Goal: Information Seeking & Learning: Learn about a topic

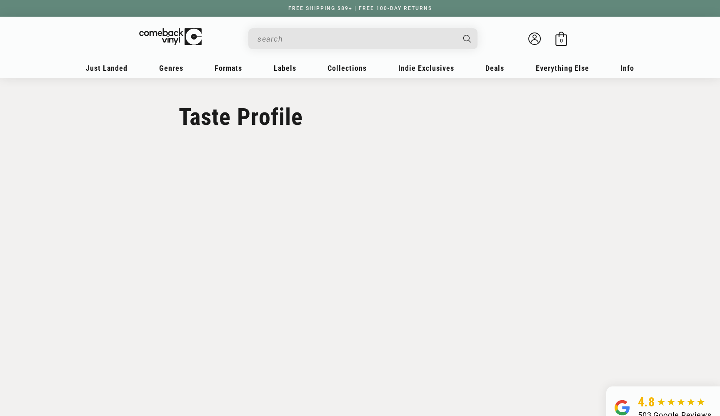
click at [147, 239] on section "Taste Profile" at bounding box center [360, 232] width 720 height 308
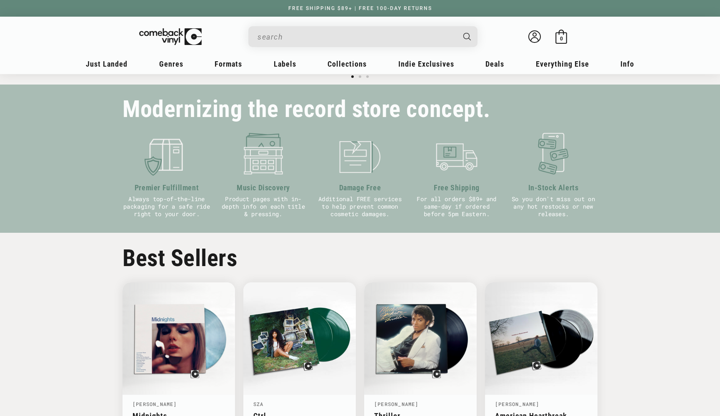
scroll to position [261, 0]
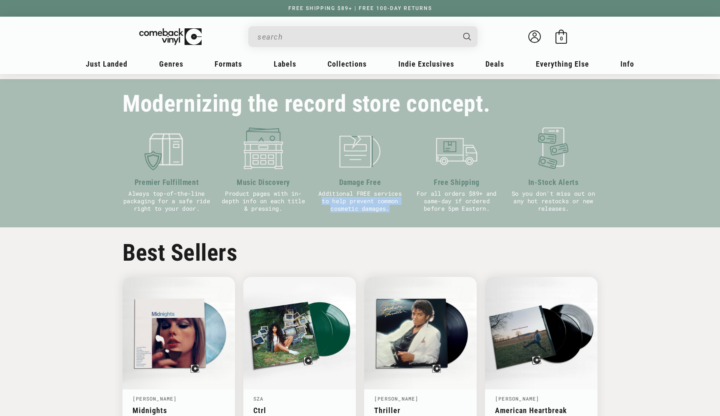
drag, startPoint x: 319, startPoint y: 202, endPoint x: 371, endPoint y: 218, distance: 54.5
click at [371, 218] on div "Modernizing the record store concept. Premier Fulfillment Always top-of-the-lin…" at bounding box center [360, 153] width 516 height 148
click at [352, 140] on img at bounding box center [360, 148] width 44 height 44
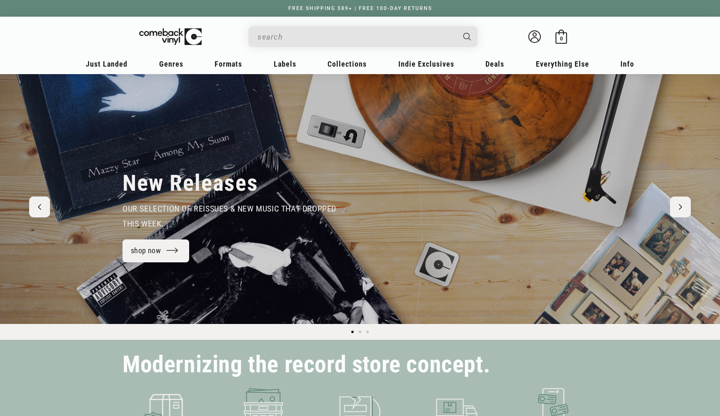
scroll to position [0, 0]
click at [538, 33] on icon at bounding box center [534, 36] width 12 height 12
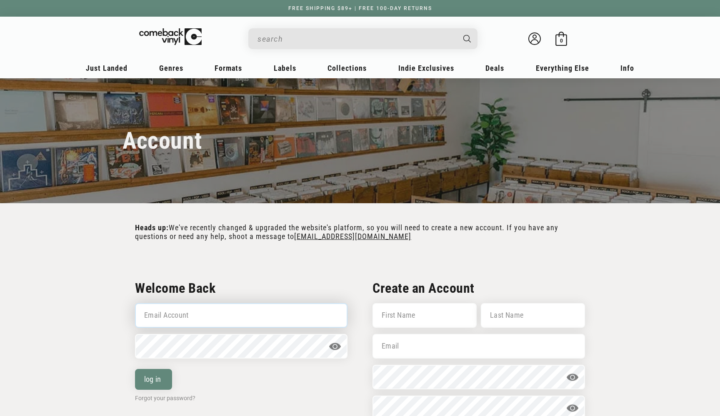
type input "gordonhogan90@gmail.com"
click at [153, 379] on button "log in" at bounding box center [153, 379] width 37 height 21
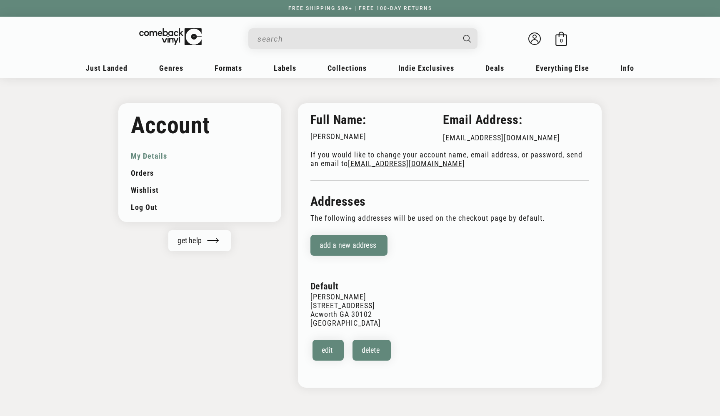
click at [157, 384] on div "Account My Details Orders Wishlist Log out get help" at bounding box center [199, 245] width 163 height 285
click at [146, 174] on link "Orders" at bounding box center [200, 173] width 138 height 17
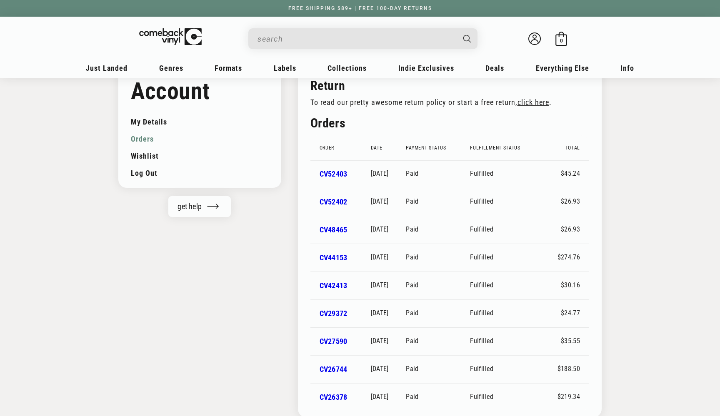
scroll to position [33, 0]
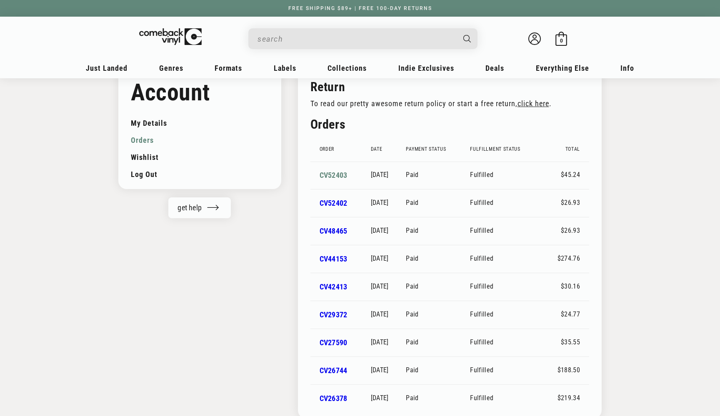
click at [333, 174] on link "CV52403" at bounding box center [333, 175] width 28 height 9
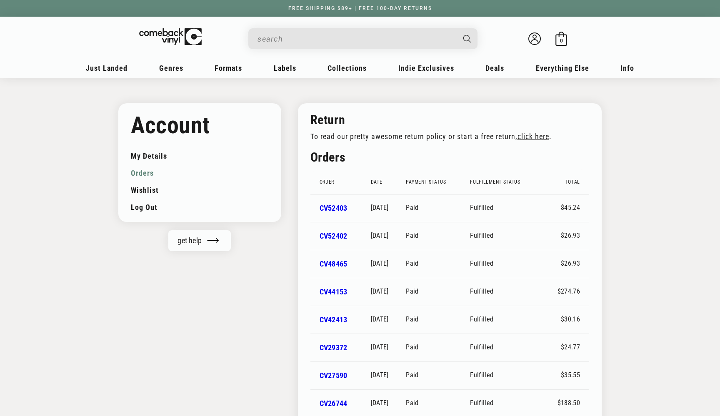
scroll to position [33, 0]
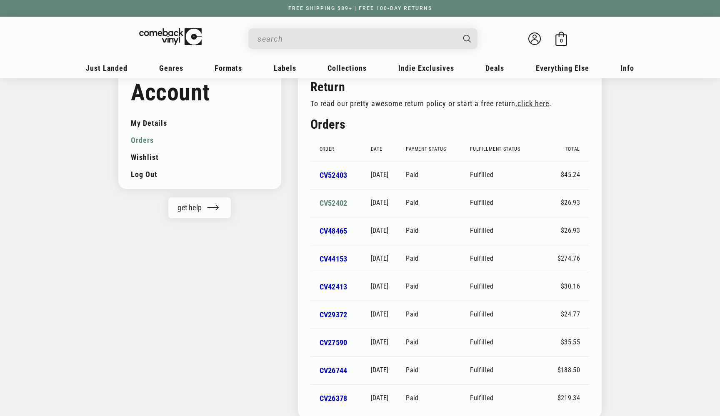
click at [336, 206] on link "CV52402" at bounding box center [333, 203] width 28 height 9
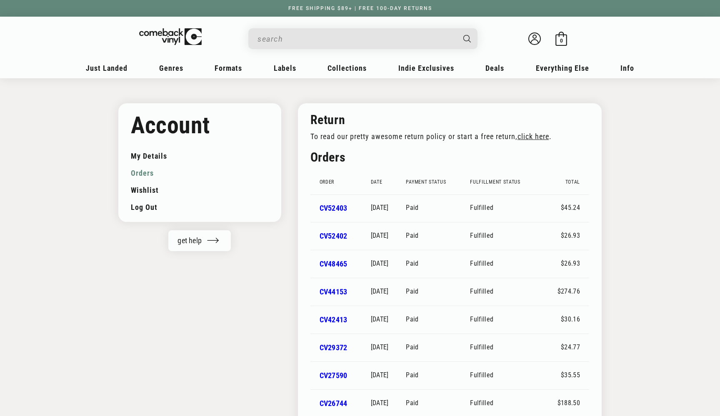
scroll to position [33, 0]
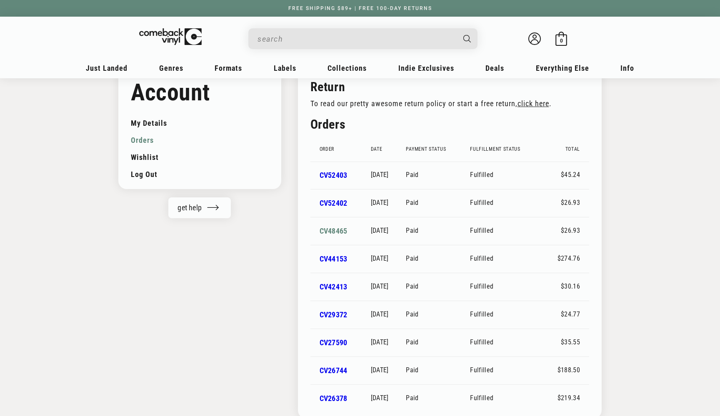
click at [325, 230] on link "CV48465" at bounding box center [333, 231] width 28 height 9
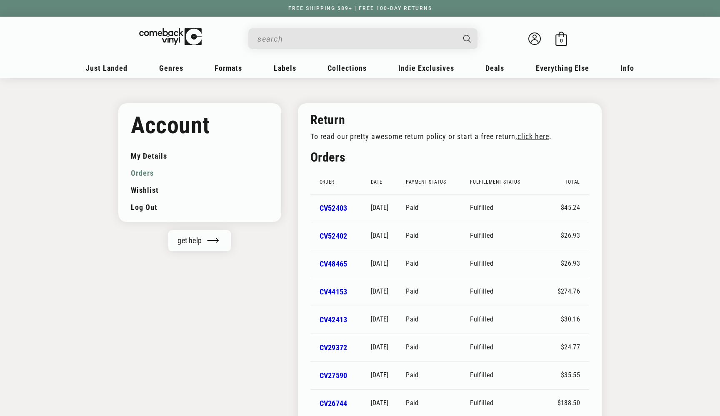
scroll to position [33, 0]
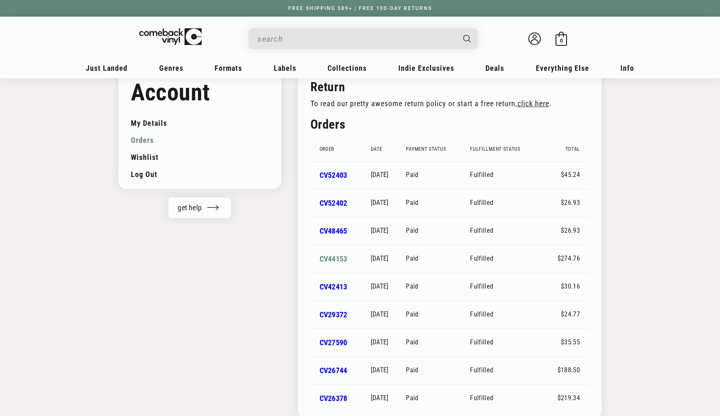
click at [328, 258] on link "CV44153" at bounding box center [333, 258] width 28 height 9
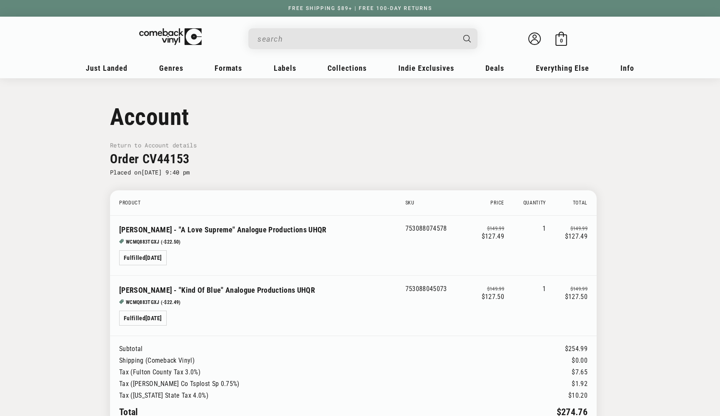
drag, startPoint x: 72, startPoint y: 163, endPoint x: 313, endPoint y: 327, distance: 291.2
click at [313, 326] on main "Account Return to Account details Order CV44153 Placed on December 31, 2024 at …" at bounding box center [360, 319] width 720 height 483
click at [274, 333] on td "Miles Davis - "Kind Of Blue" Analogue Productions UHQR WCMQ883TGXJ (-$22.49) Fu…" at bounding box center [257, 305] width 295 height 60
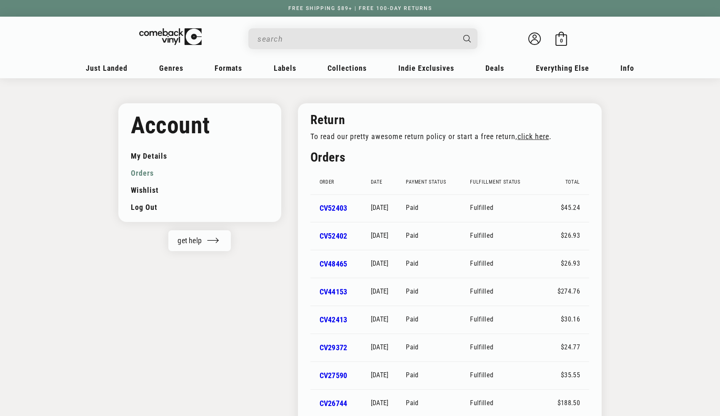
scroll to position [33, 0]
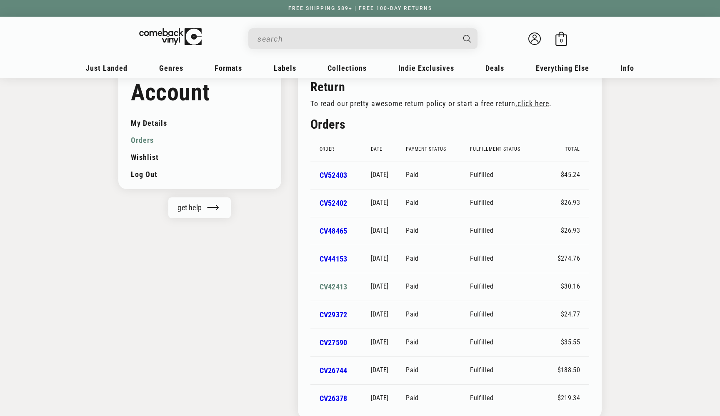
click at [331, 282] on link "CV42413" at bounding box center [333, 286] width 28 height 9
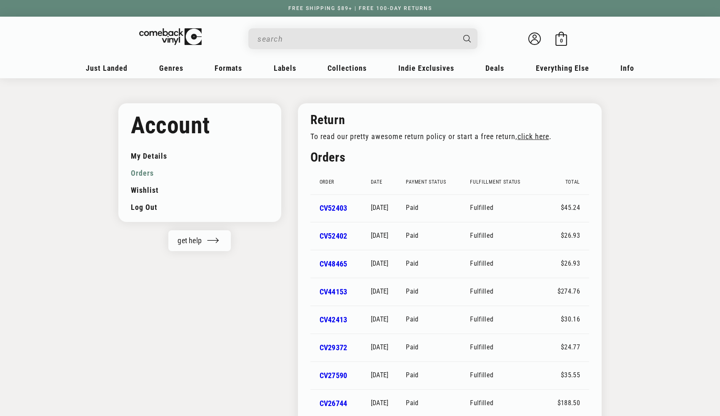
scroll to position [33, 0]
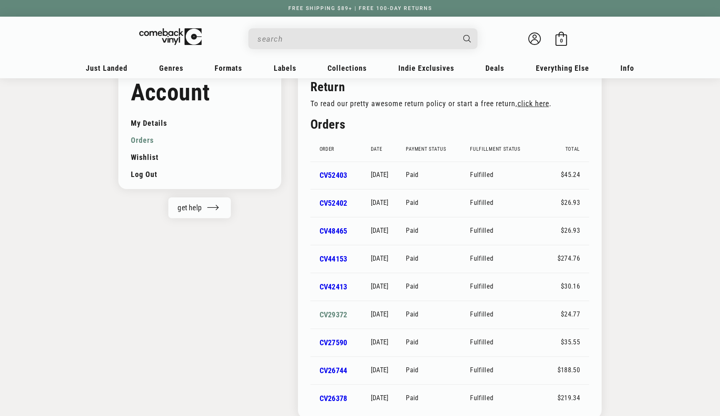
click at [334, 314] on link "CV29372" at bounding box center [333, 314] width 28 height 9
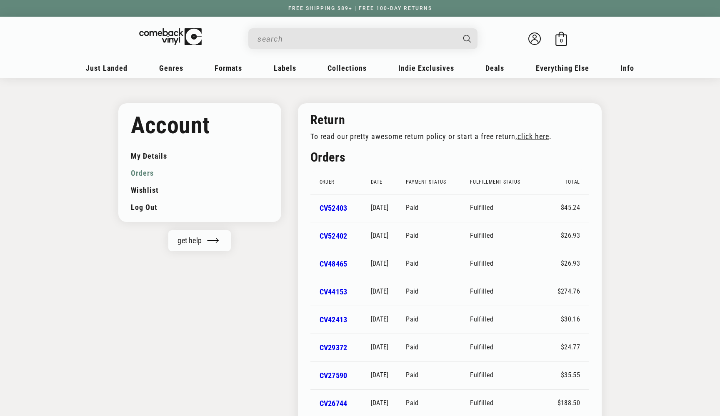
scroll to position [33, 0]
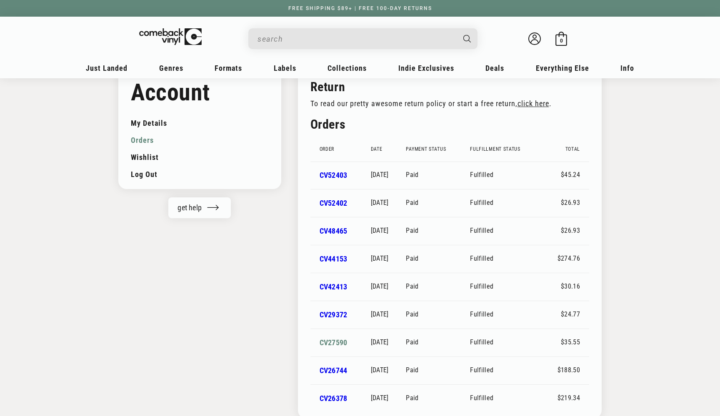
click at [337, 343] on link "CV27590" at bounding box center [333, 342] width 28 height 9
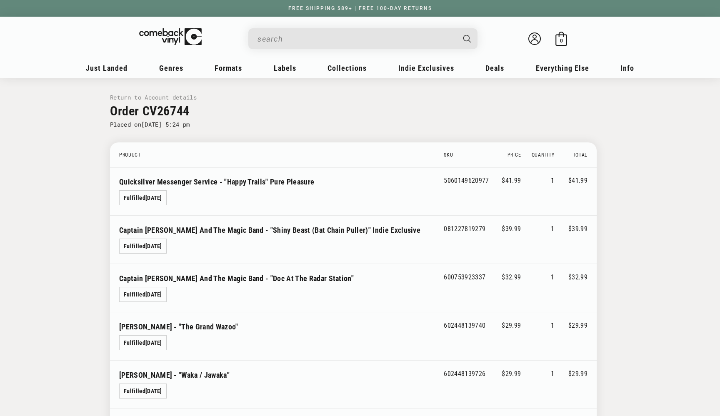
scroll to position [47, 0]
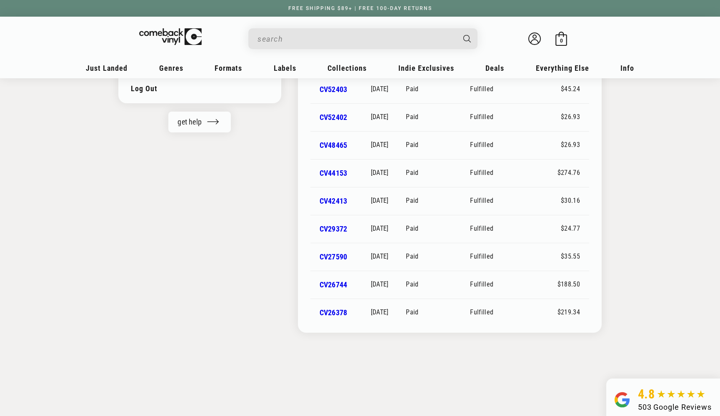
scroll to position [120, 0]
click at [330, 309] on link "CV26378" at bounding box center [333, 311] width 28 height 9
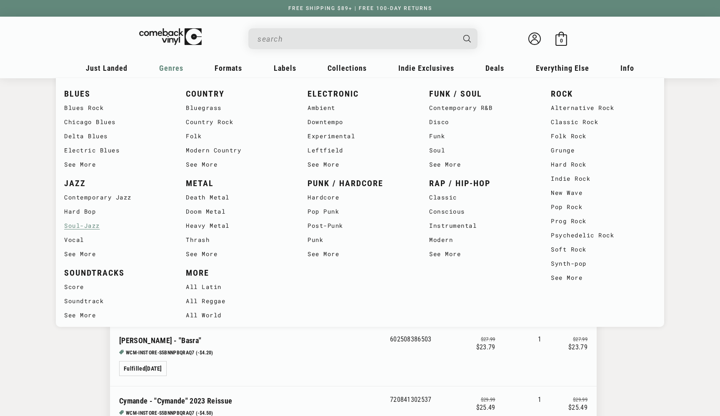
click at [91, 227] on link "Soul-Jazz" at bounding box center [116, 226] width 105 height 14
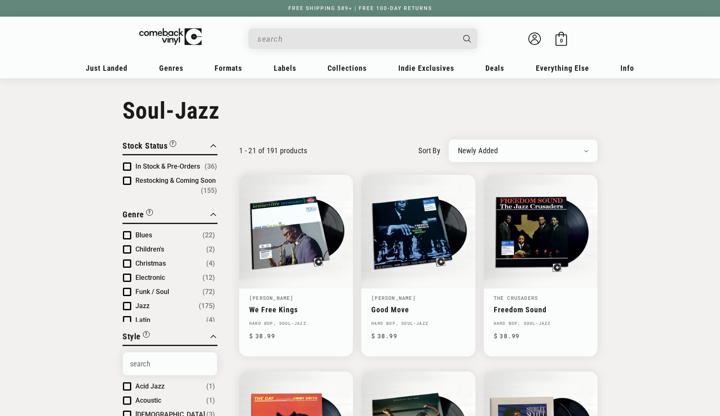
click at [310, 42] on input "When autocomplete results are available use up and down arrows to review and en…" at bounding box center [355, 38] width 197 height 17
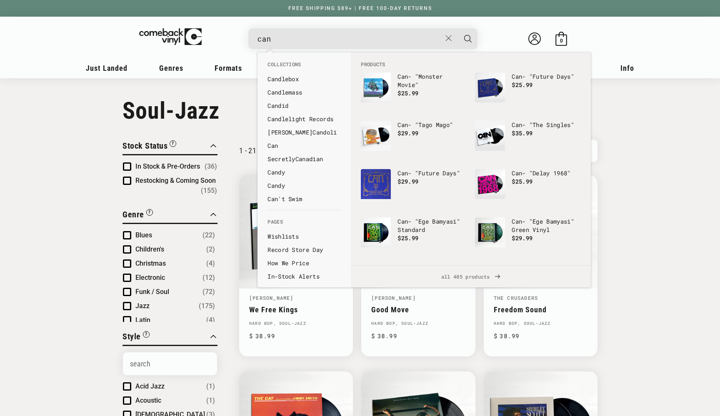
type input "can"
click at [468, 38] on button "Search" at bounding box center [467, 38] width 21 height 21
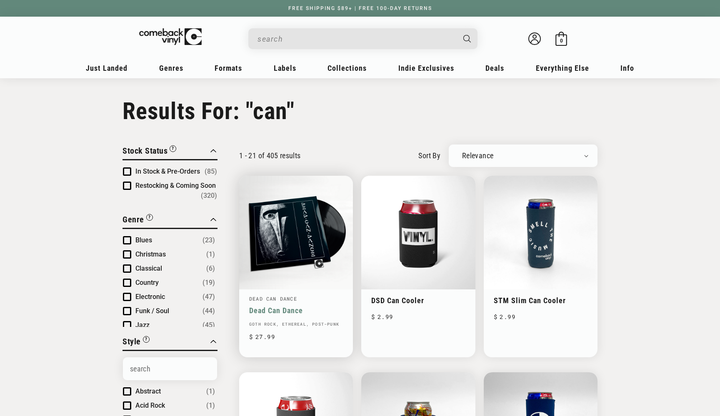
type input "can"
click at [302, 42] on input "can" at bounding box center [355, 38] width 197 height 17
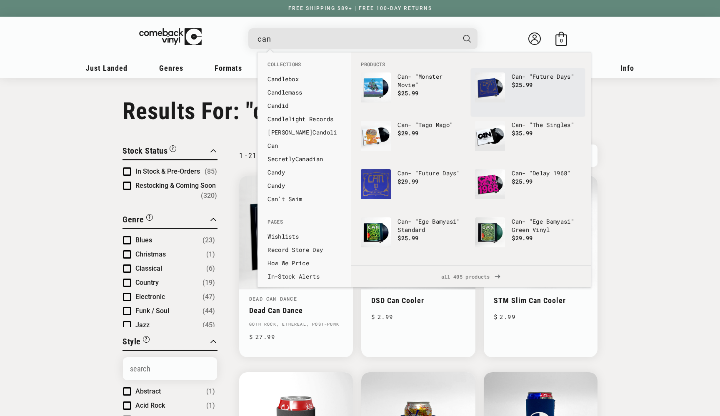
click at [486, 81] on img "Products" at bounding box center [490, 87] width 30 height 30
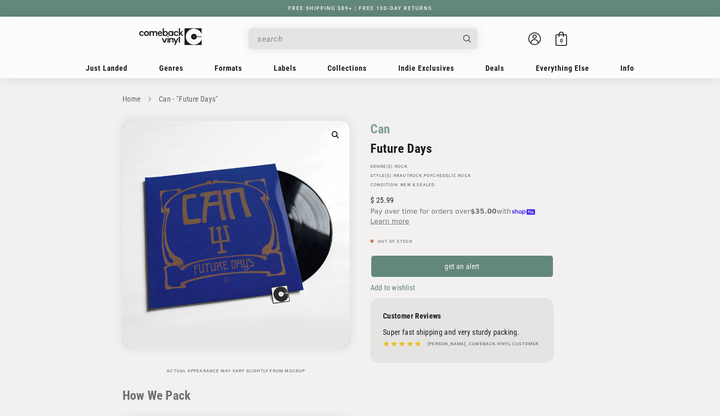
click at [315, 41] on input "When autocomplete results are available use up and down arrows to review and en…" at bounding box center [355, 38] width 197 height 17
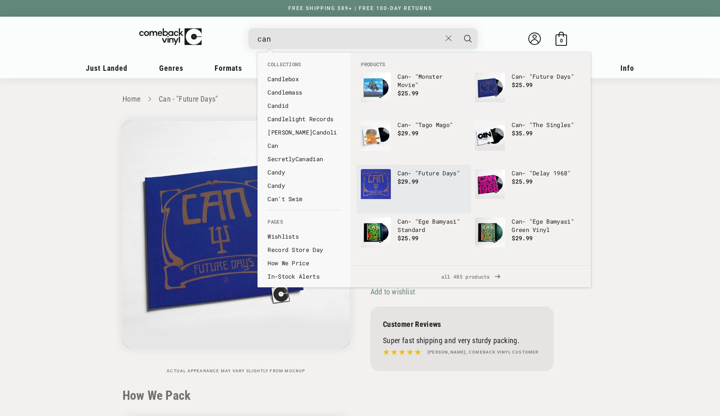
type input "can"
click at [387, 186] on img "Products" at bounding box center [376, 184] width 30 height 30
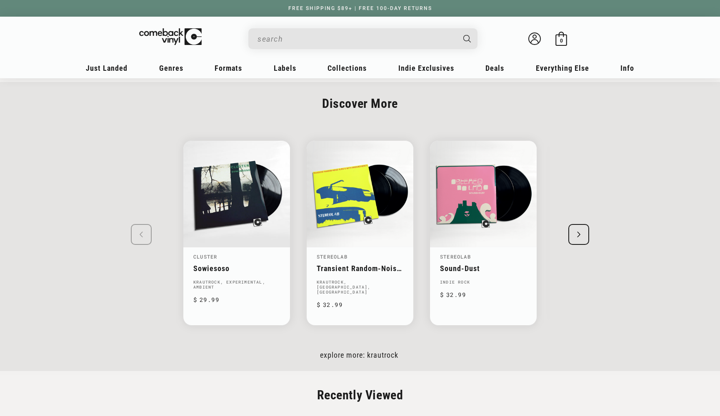
scroll to position [1008, 0]
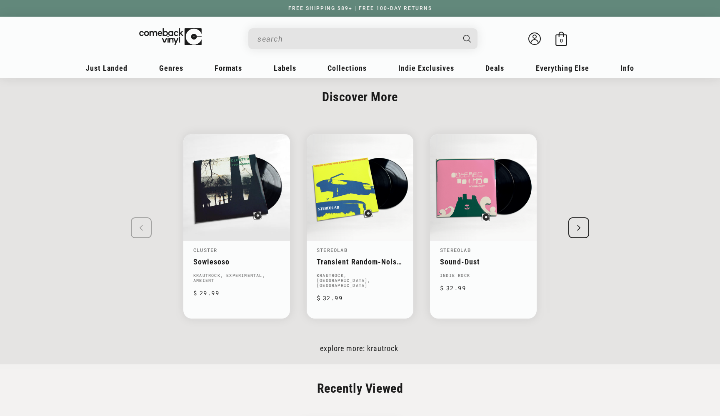
click at [578, 230] on div "Next slide" at bounding box center [578, 227] width 21 height 21
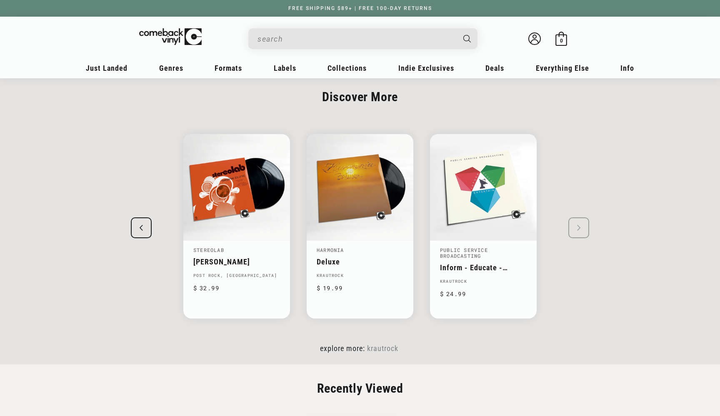
click at [386, 353] on link "Krautrock" at bounding box center [382, 348] width 31 height 9
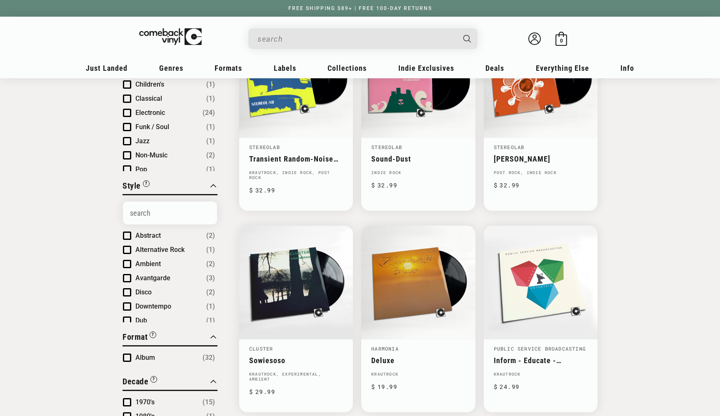
scroll to position [151, 0]
click at [566, 356] on link "Inform - Educate - Entertain" at bounding box center [541, 360] width 94 height 9
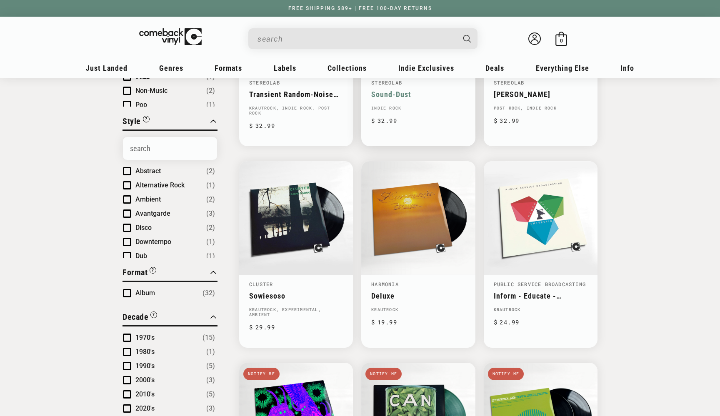
scroll to position [225, 0]
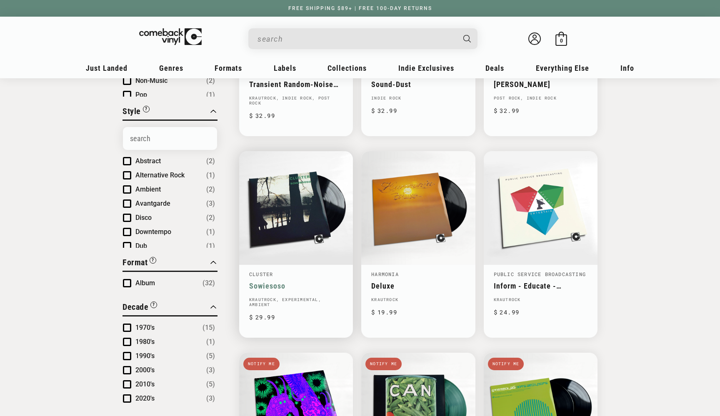
click at [312, 282] on link "Sowiesoso" at bounding box center [296, 286] width 94 height 9
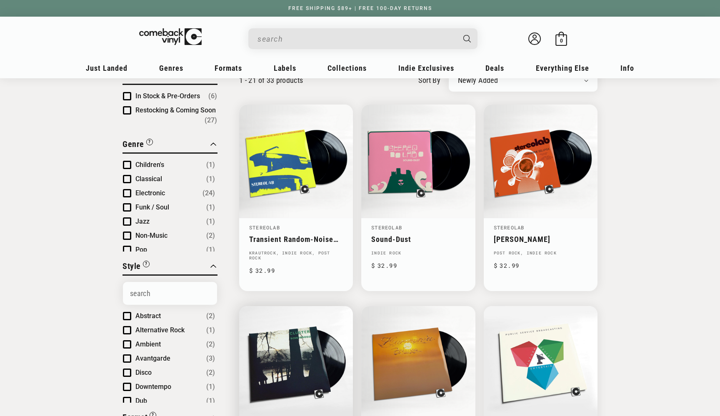
scroll to position [78, 0]
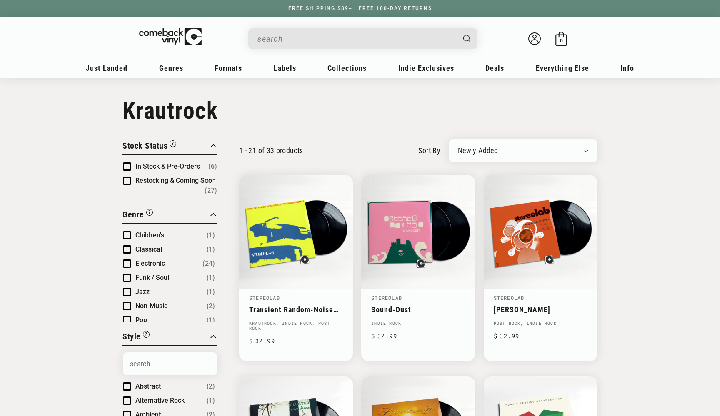
scroll to position [0, 0]
click at [504, 305] on link "[PERSON_NAME]" at bounding box center [541, 309] width 94 height 9
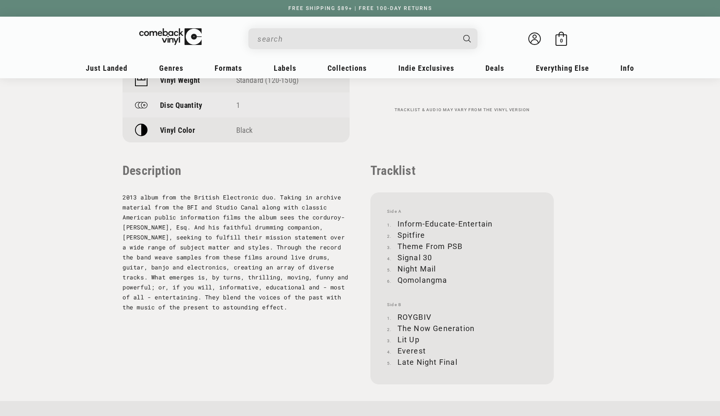
scroll to position [759, 0]
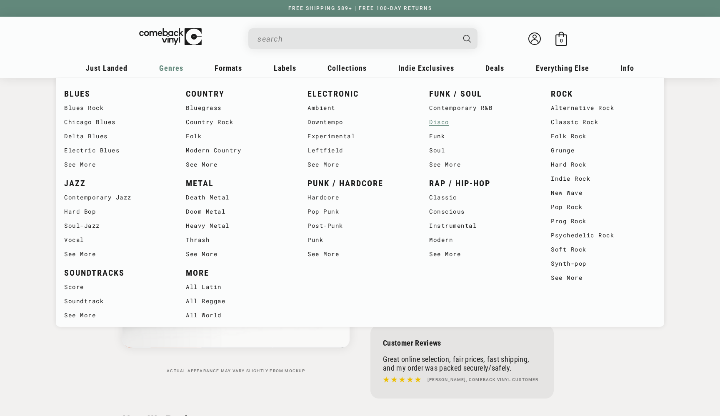
click at [439, 124] on link "Disco" at bounding box center [481, 122] width 105 height 14
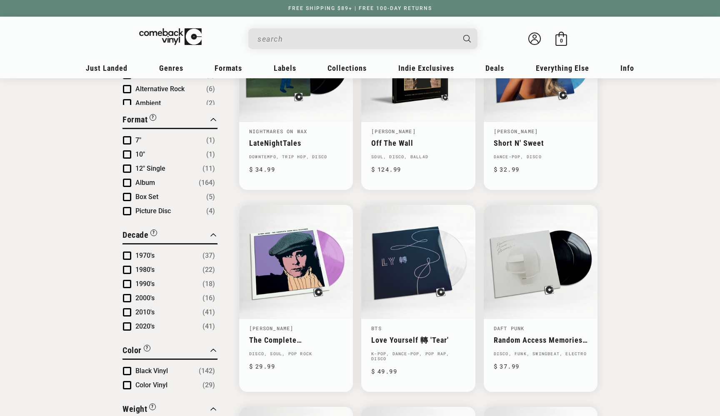
scroll to position [368, 0]
click at [135, 255] on span "1970's" at bounding box center [144, 256] width 19 height 8
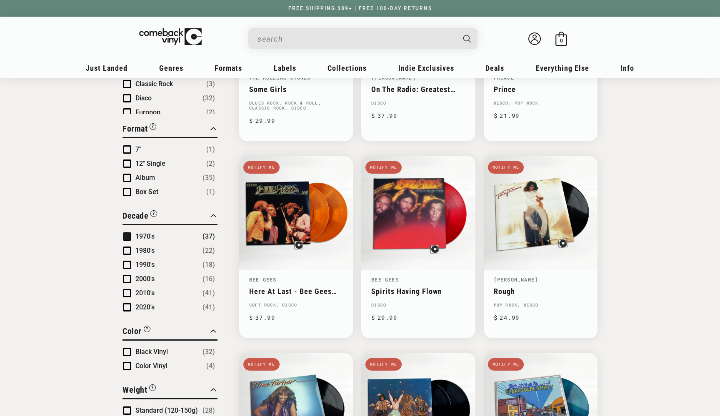
scroll to position [427, 0]
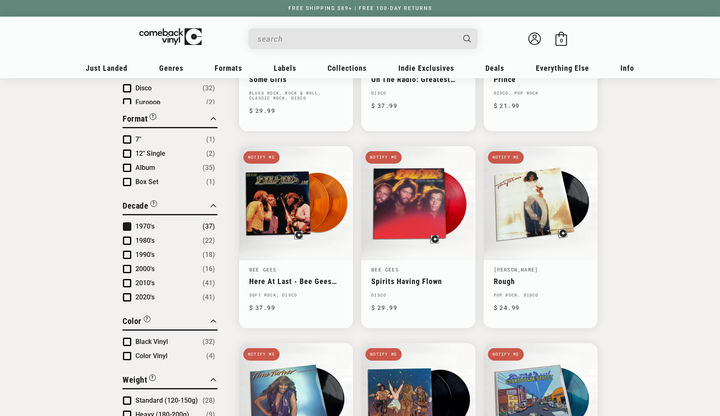
click at [143, 242] on span "1980's" at bounding box center [144, 241] width 19 height 8
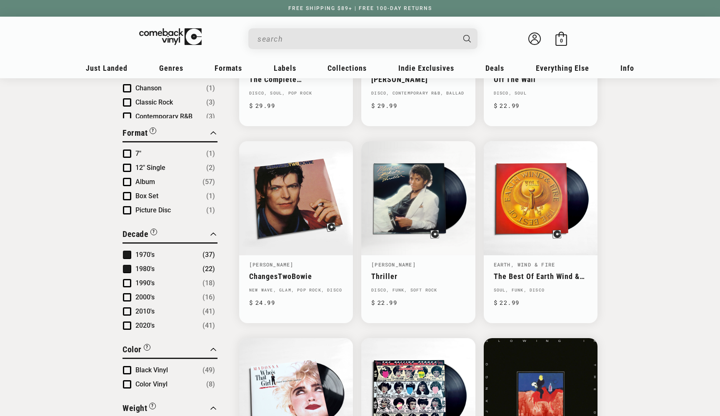
click at [138, 251] on span "1970's" at bounding box center [144, 255] width 19 height 8
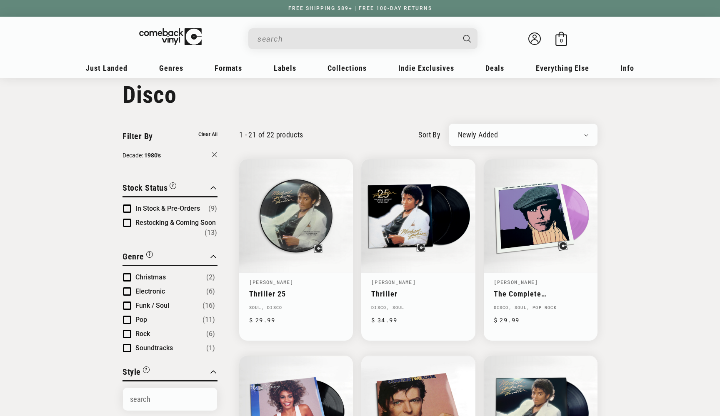
scroll to position [16, 0]
click at [406, 289] on link "Thriller" at bounding box center [418, 293] width 94 height 9
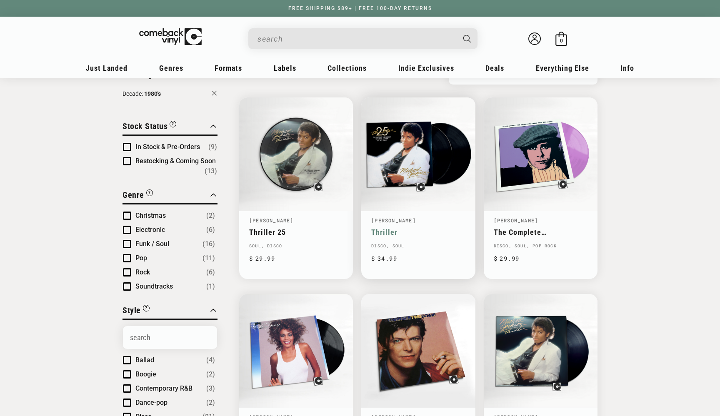
scroll to position [78, 0]
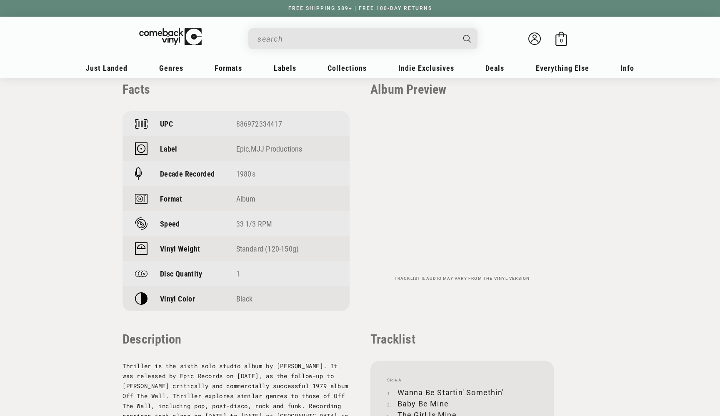
scroll to position [585, 0]
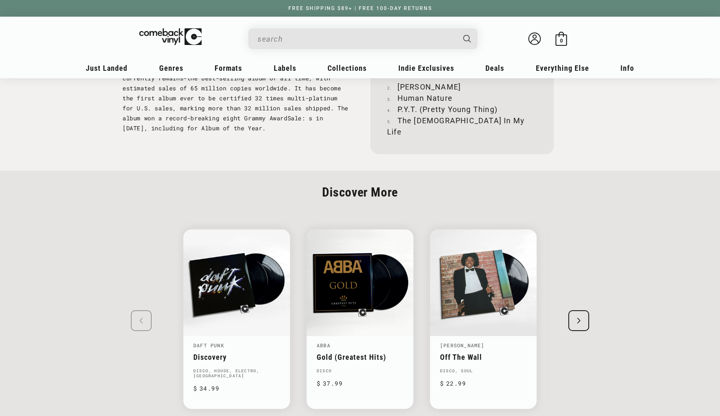
scroll to position [974, 0]
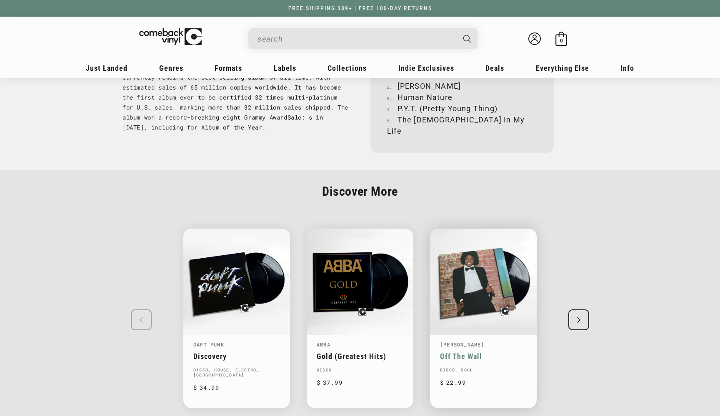
click at [472, 352] on link "Off The Wall" at bounding box center [483, 356] width 87 height 9
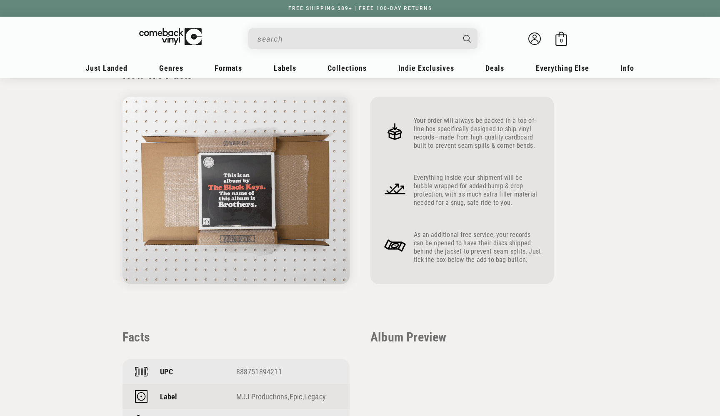
scroll to position [748, 0]
